Goal: Entertainment & Leisure: Consume media (video, audio)

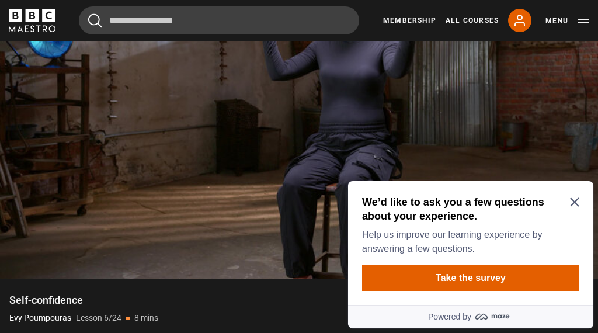
click at [577, 195] on div "We’d like to ask you a few questions about your experience. Help us improve our…" at bounding box center [470, 225] width 217 height 61
click at [578, 198] on icon "Close Maze Prompt" at bounding box center [574, 201] width 9 height 9
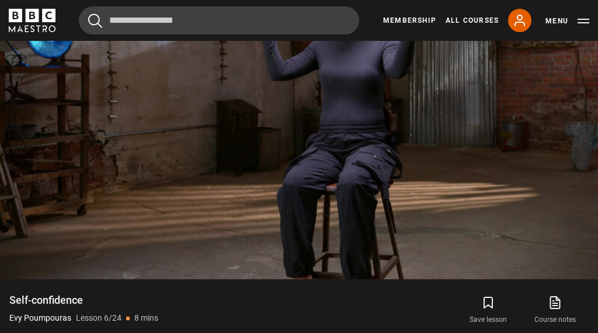
click at [541, 208] on video-js "Video Player is loading. Play Lesson Self-confidence 10s Skip Back 10 seconds P…" at bounding box center [299, 111] width 598 height 336
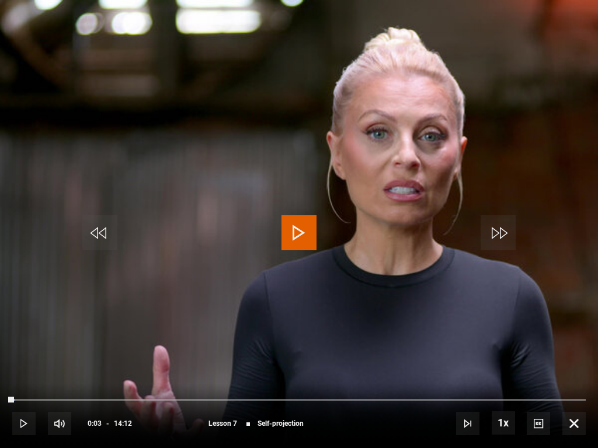
click at [299, 311] on video-js "Video Player is loading. Play Lesson Self-projection 10s Skip Back 10 seconds P…" at bounding box center [299, 224] width 598 height 448
click at [329, 227] on video-js "Video Player is loading. Play Lesson Self-projection 10s Skip Back 10 seconds P…" at bounding box center [299, 224] width 598 height 448
